Goal: Register for event/course

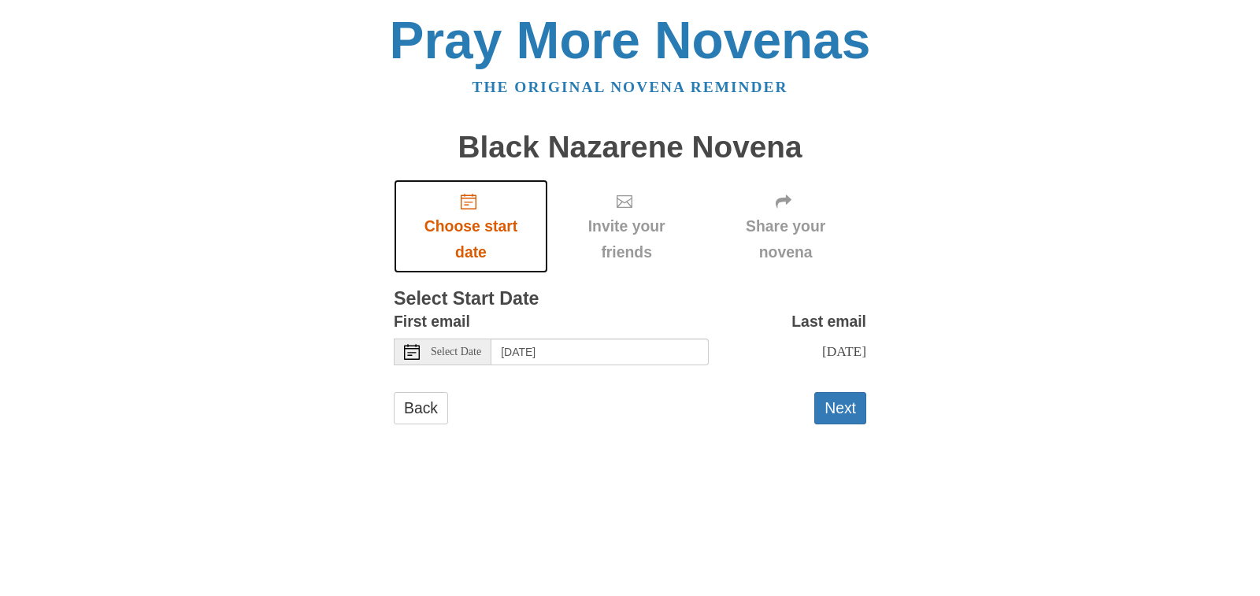
click at [468, 223] on span "Choose start date" at bounding box center [470, 239] width 123 height 52
click at [838, 420] on button "Next" at bounding box center [840, 408] width 52 height 32
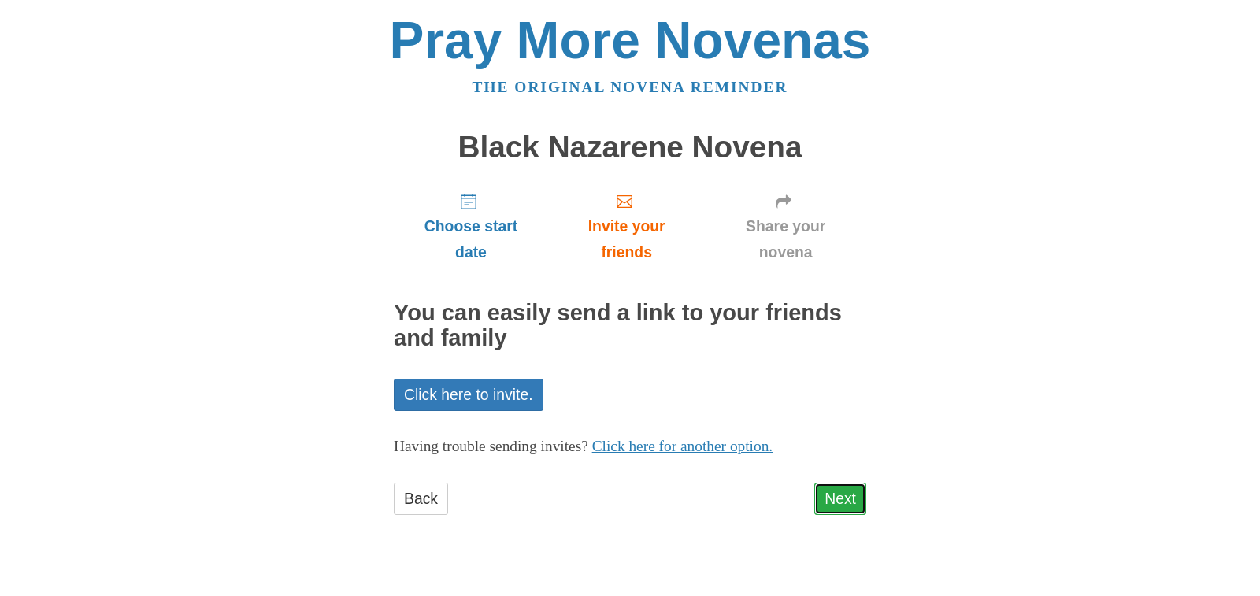
click at [842, 498] on link "Next" at bounding box center [840, 499] width 52 height 32
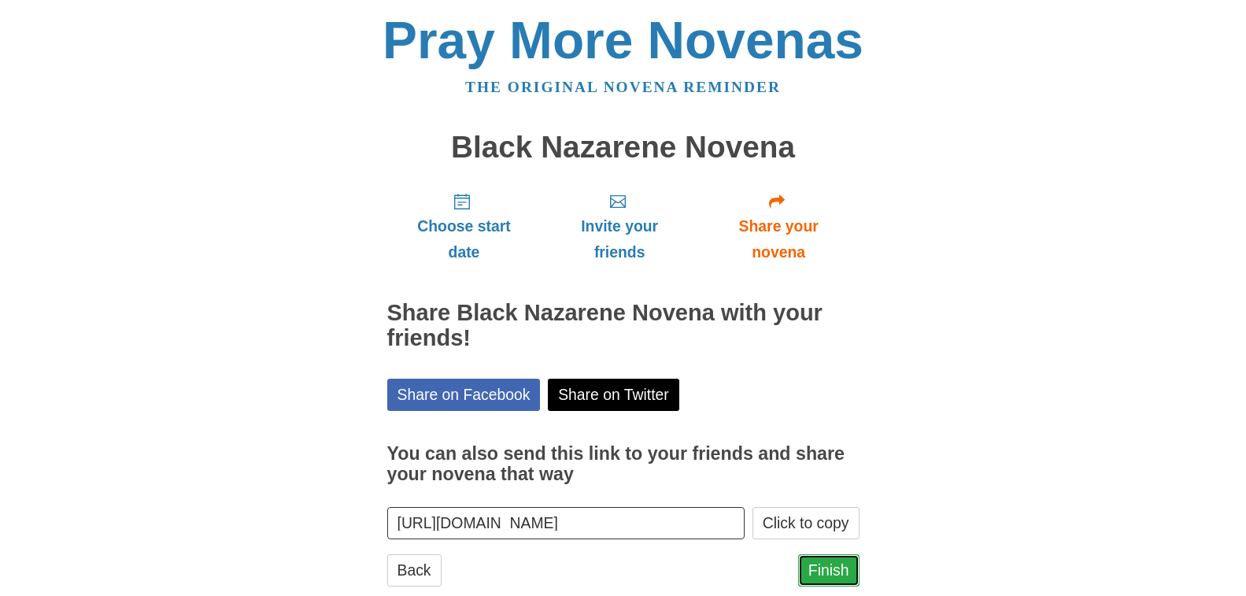
click at [818, 572] on link "Finish" at bounding box center [828, 570] width 61 height 32
